Goal: Information Seeking & Learning: Learn about a topic

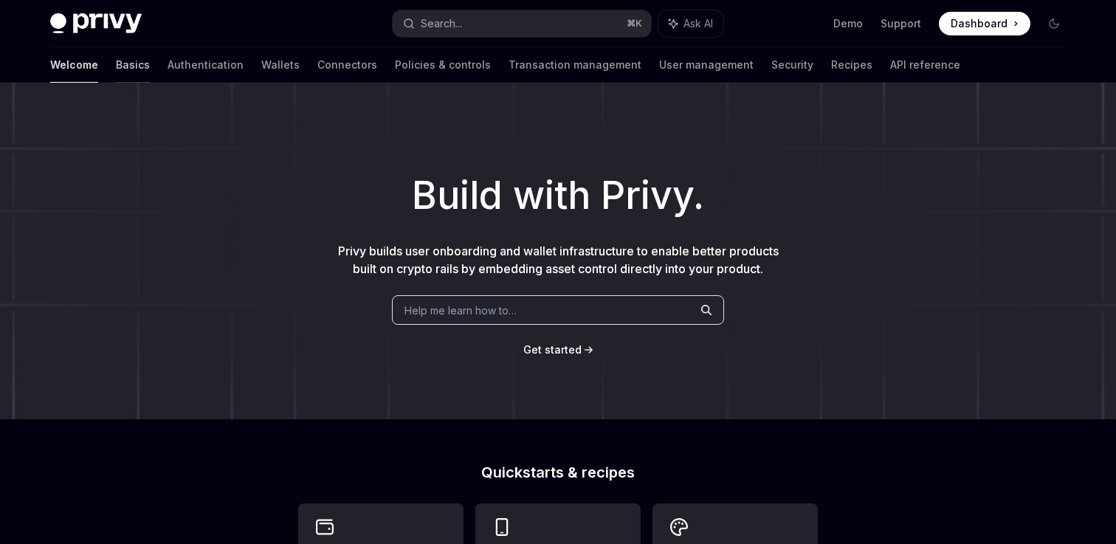
click at [116, 64] on link "Basics" at bounding box center [133, 64] width 34 height 35
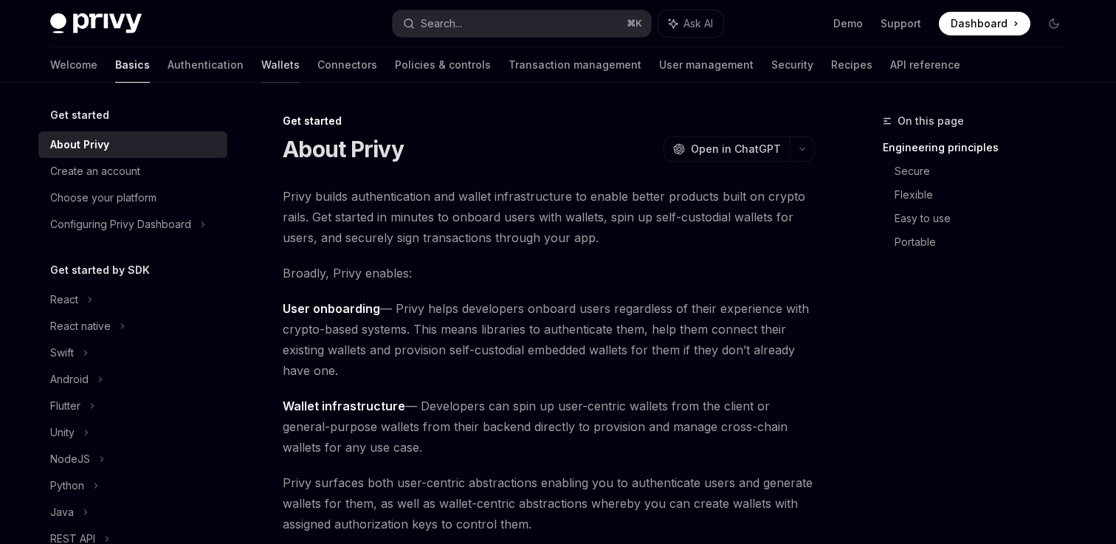
click at [261, 74] on link "Wallets" at bounding box center [280, 64] width 38 height 35
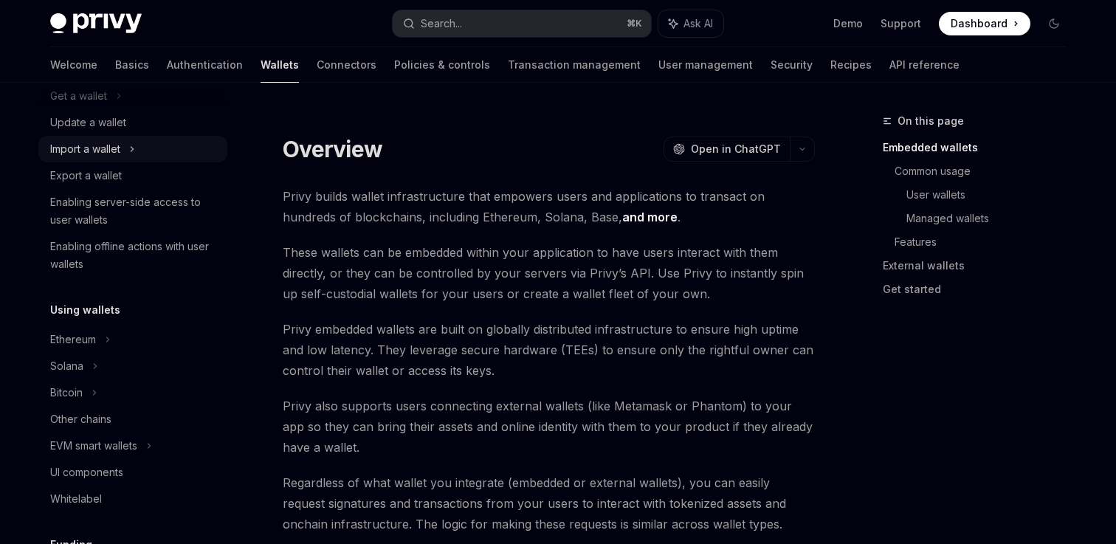
scroll to position [162, 0]
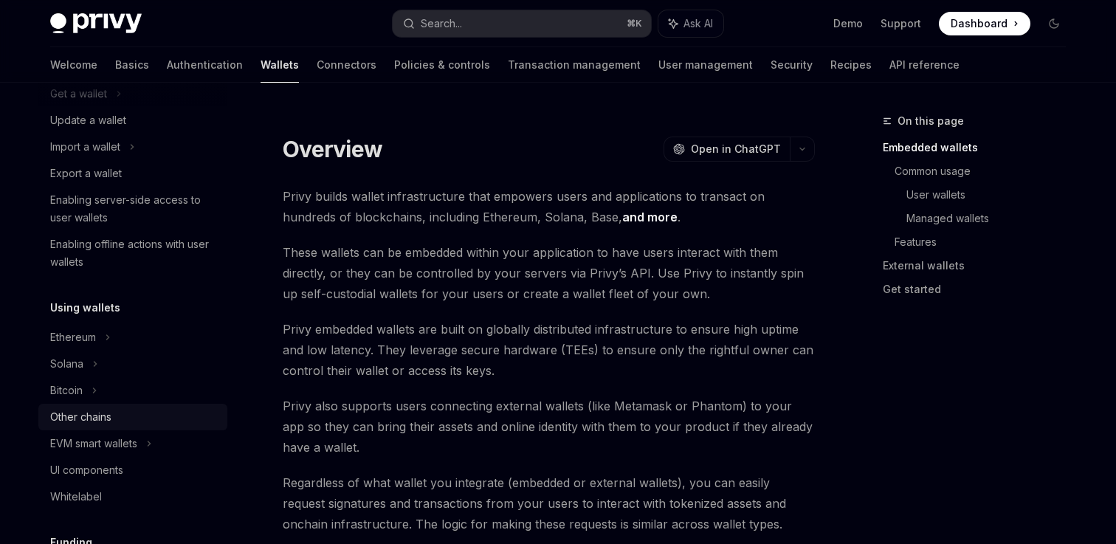
click at [114, 419] on div "Other chains" at bounding box center [134, 417] width 168 height 18
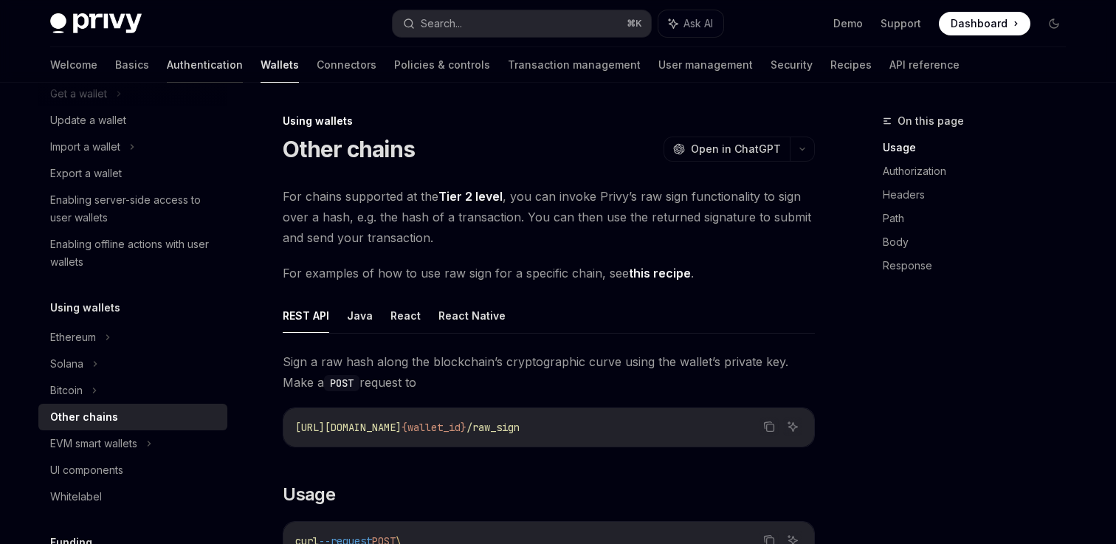
click at [167, 66] on link "Authentication" at bounding box center [205, 64] width 76 height 35
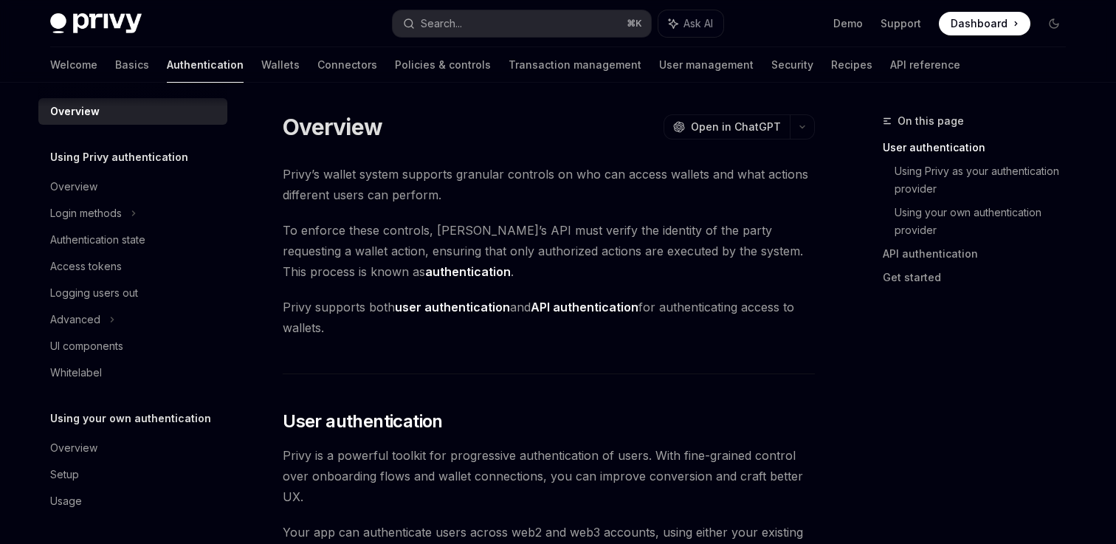
scroll to position [8, 0]
click at [115, 65] on link "Basics" at bounding box center [132, 64] width 34 height 35
type textarea "*"
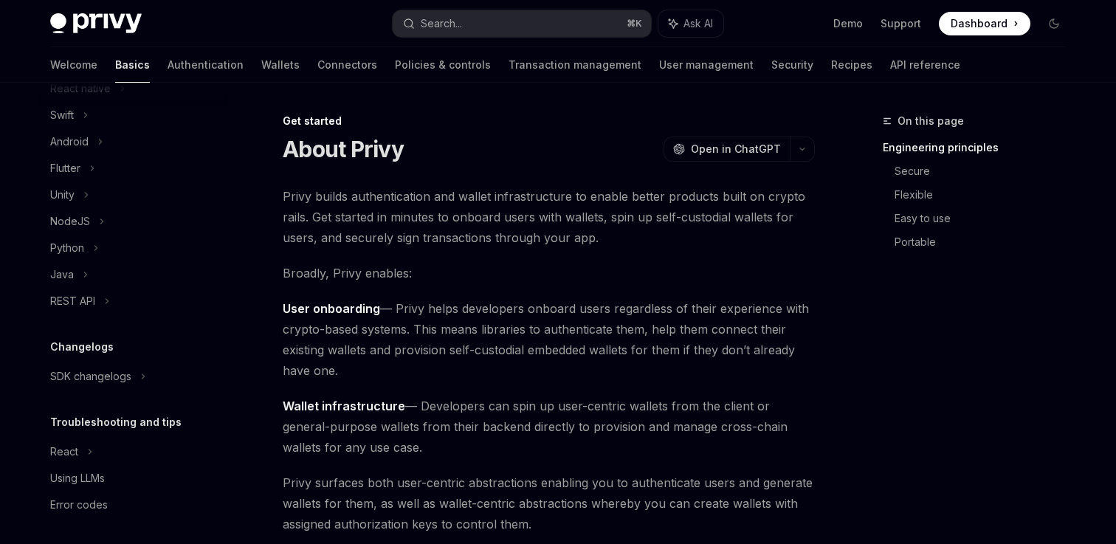
scroll to position [241, 0]
click at [363, 312] on strong "User onboarding" at bounding box center [331, 308] width 97 height 15
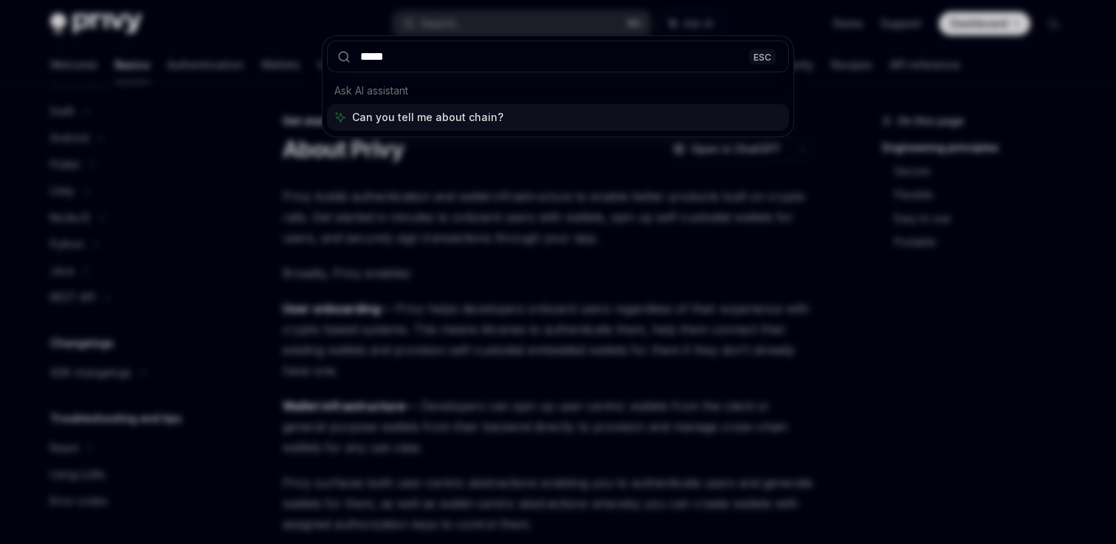
type input "******"
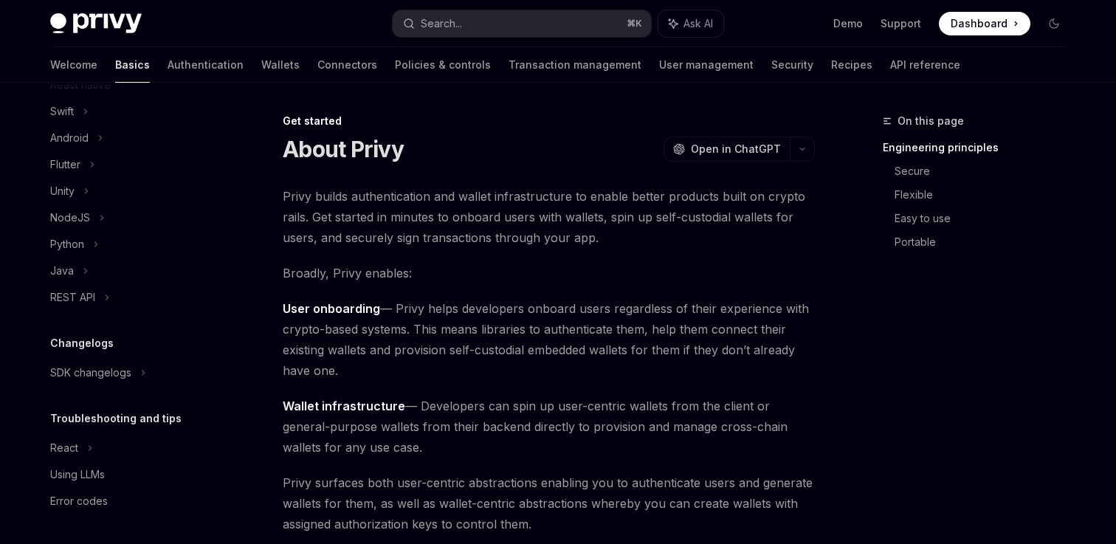
type textarea "*"
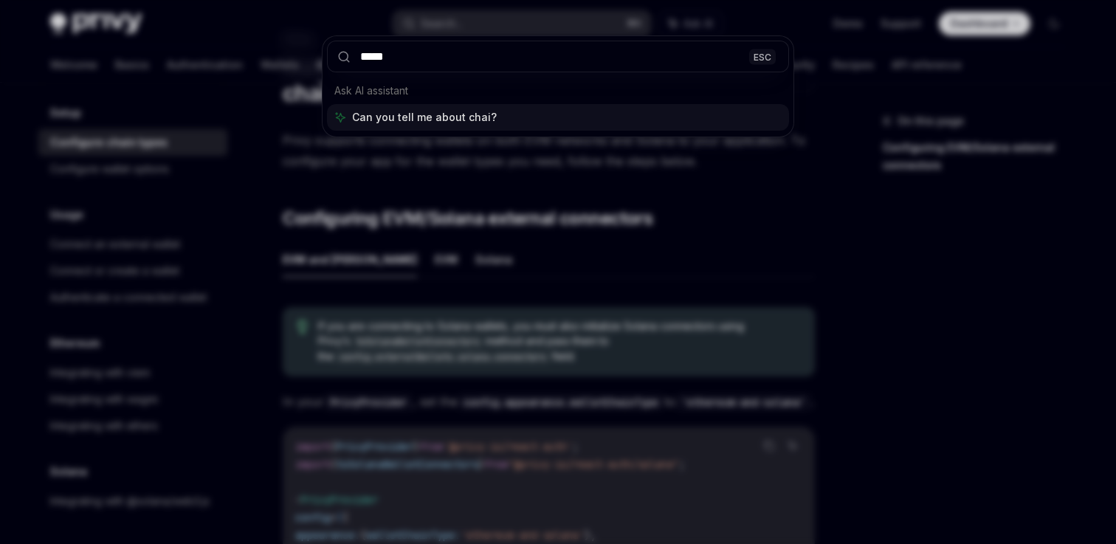
type input "******"
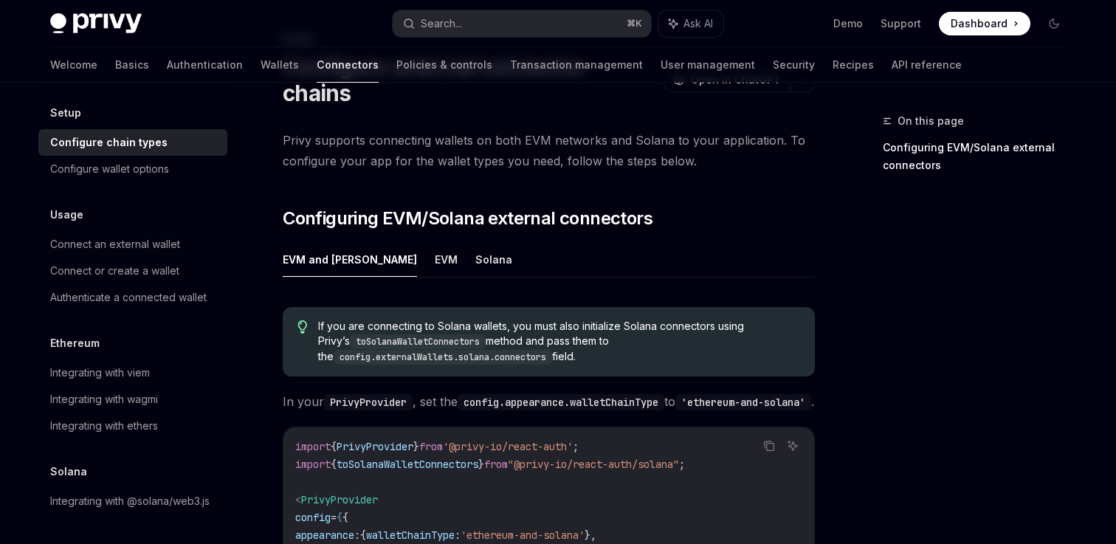
type textarea "*"
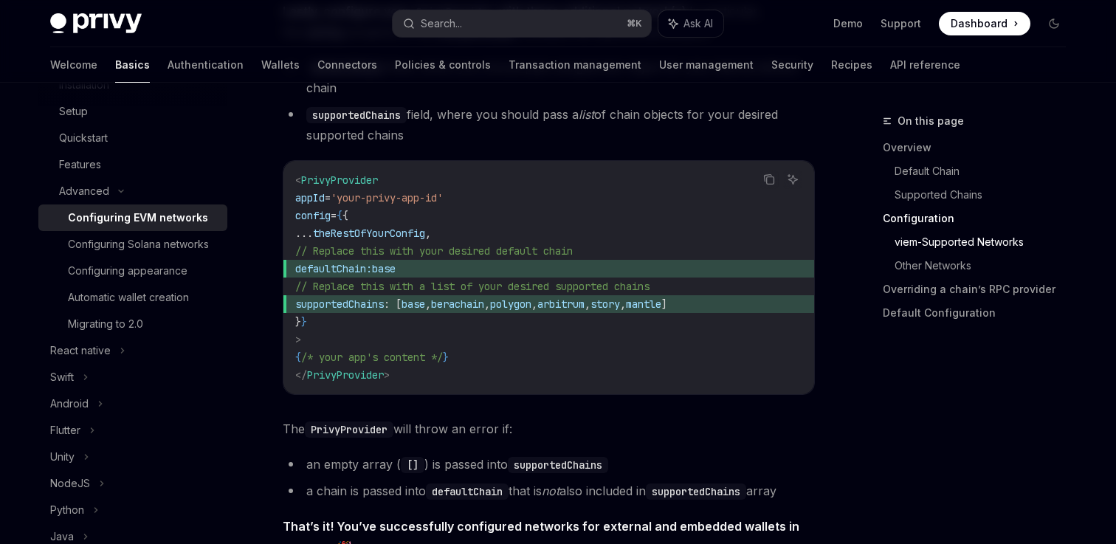
scroll to position [2009, 0]
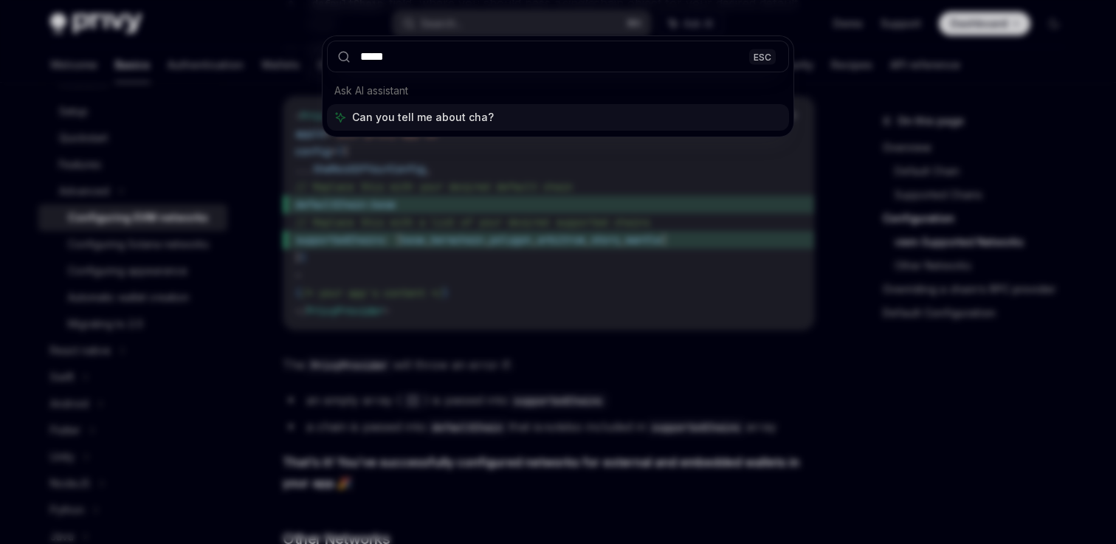
type input "******"
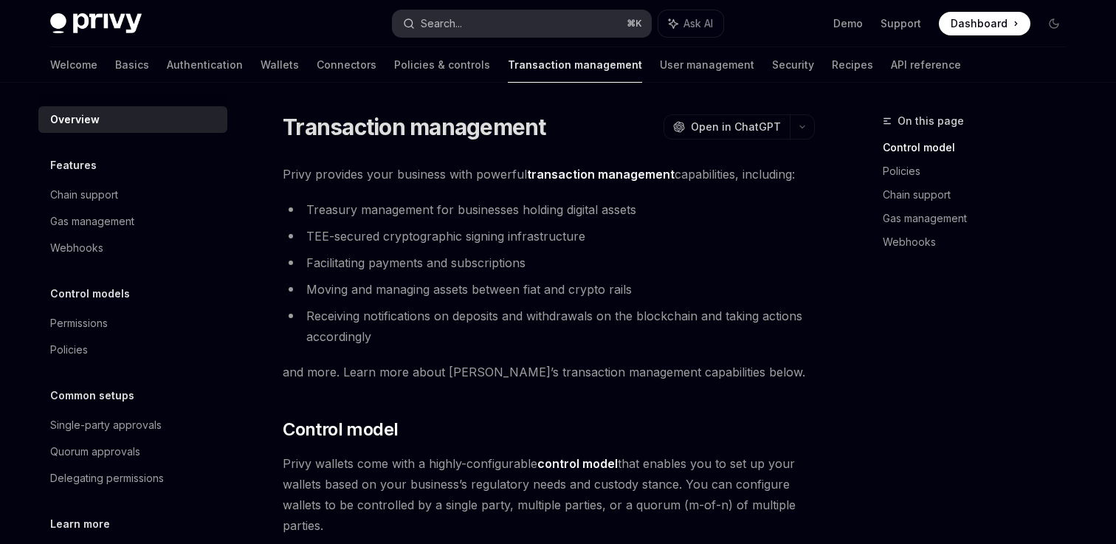
click at [545, 18] on button "Search... ⌘ K" at bounding box center [522, 23] width 258 height 27
click at [103, 196] on div "Chain support" at bounding box center [84, 195] width 68 height 18
type textarea "*"
